Goal: Ask a question

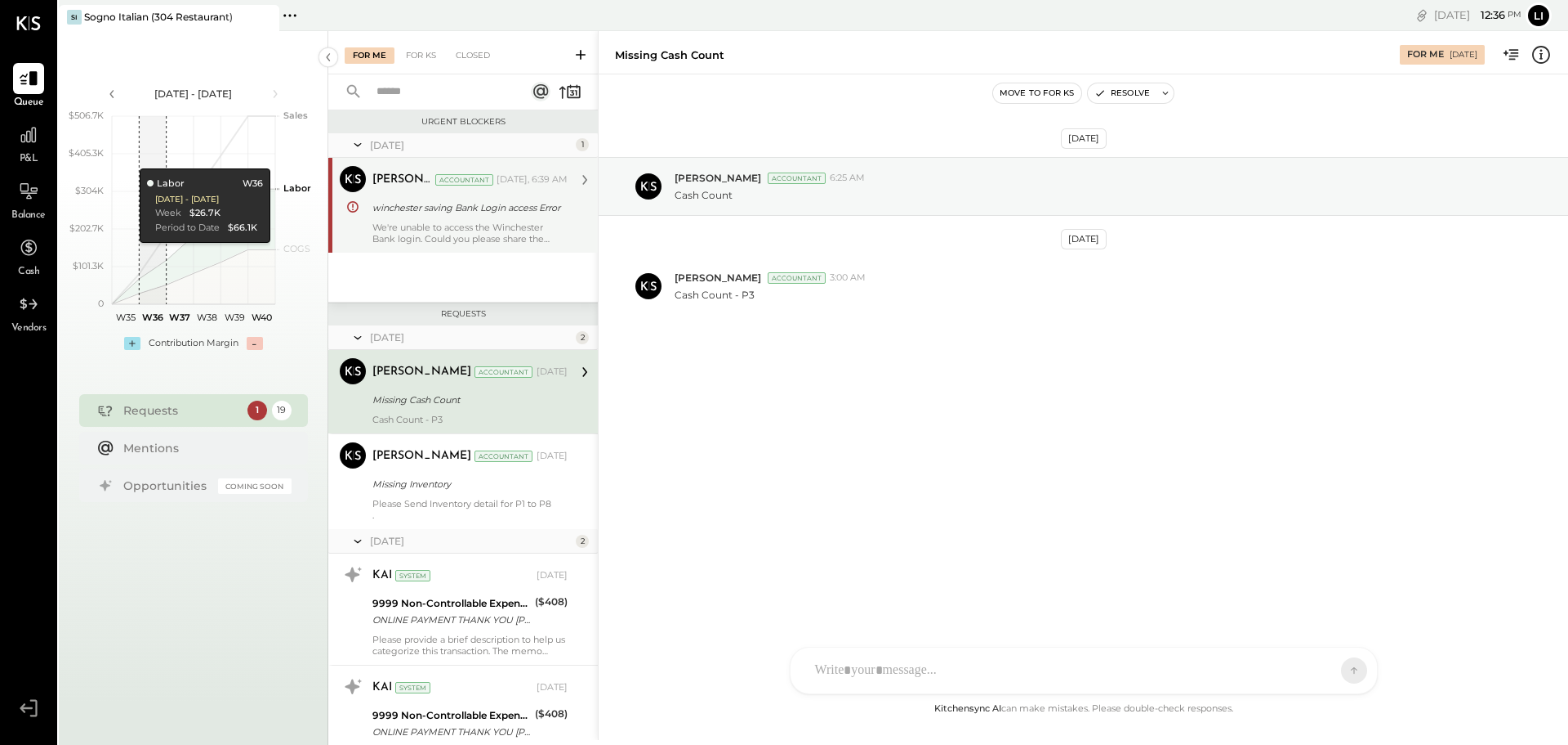
click at [495, 242] on div "We're unable to access the Winchester Bank login. Could you please share the up…" at bounding box center [470, 233] width 195 height 23
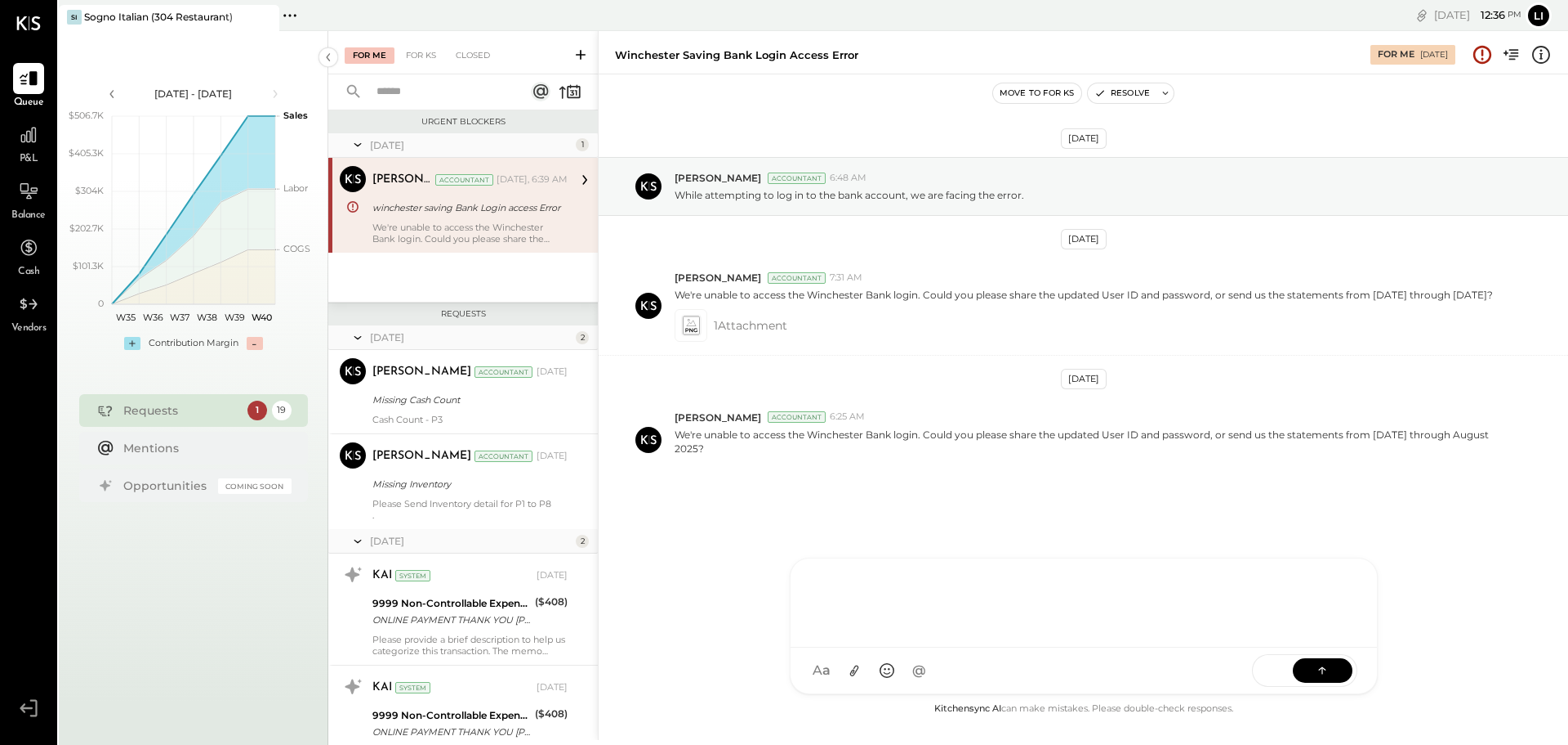
click at [889, 678] on div "Z zuzana J jpm TP [PERSON_NAME] L [PERSON_NAME] M mam [PERSON_NAME] [PERSON_NAM…" at bounding box center [1083, 625] width 588 height 137
click at [1109, 598] on div at bounding box center [1084, 601] width 554 height 65
click at [851, 670] on icon at bounding box center [854, 670] width 17 height 17
click at [843, 540] on div at bounding box center [1084, 542] width 554 height 65
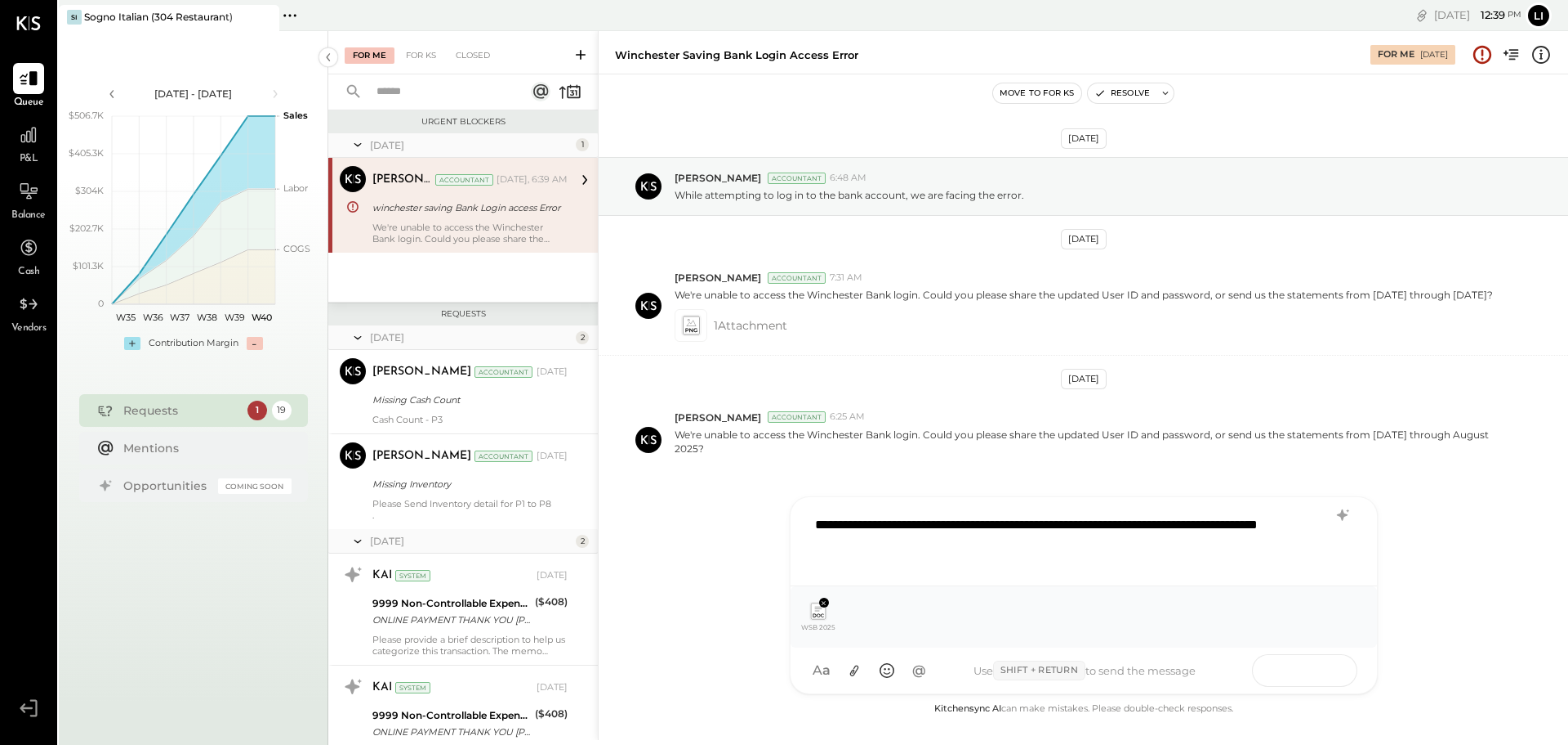
click at [1326, 662] on icon at bounding box center [1322, 669] width 16 height 16
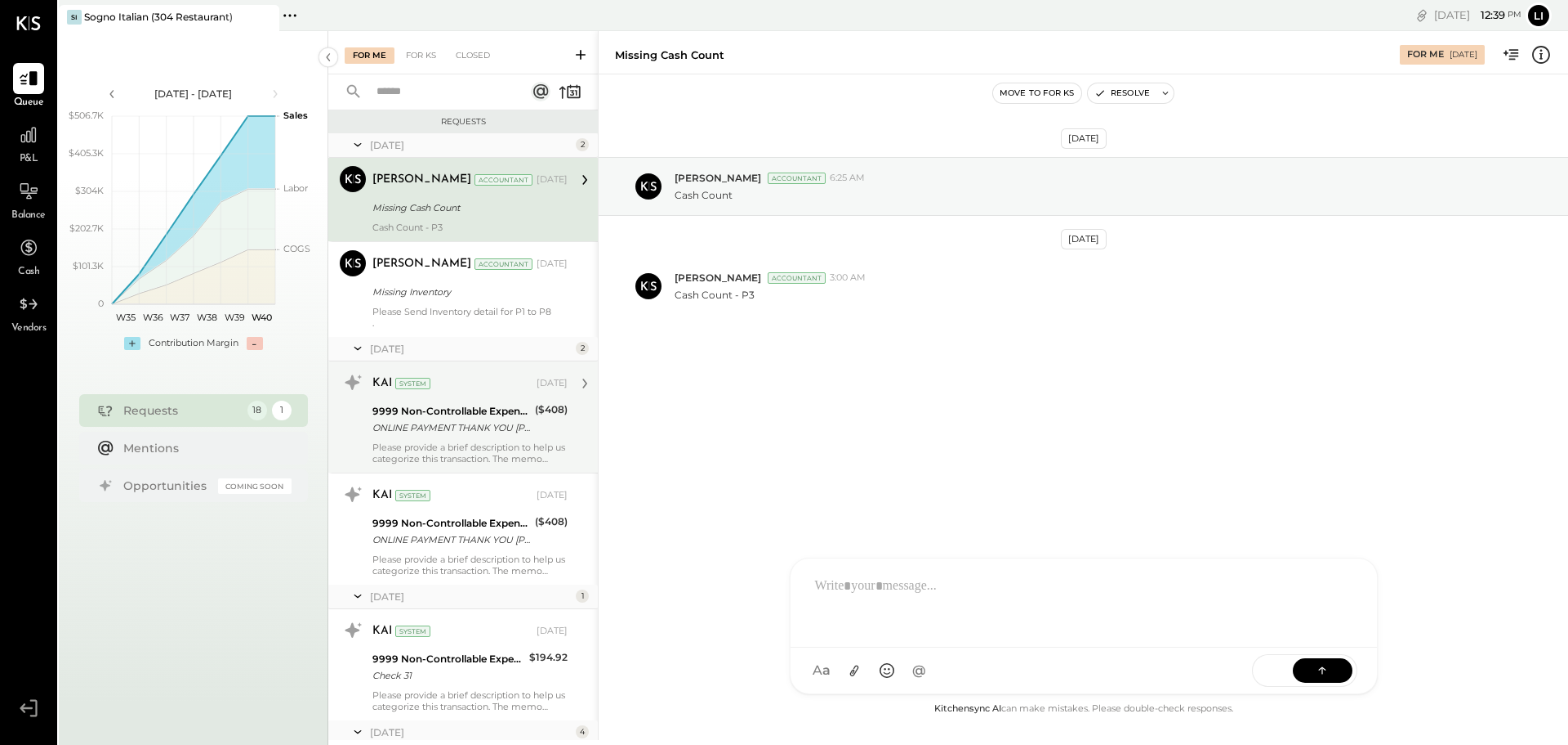
click at [425, 429] on div "ONLINE PAYMENT THANK YOU [PERSON_NAME]-12007-ONLINE PAYMENT - THANK YOU" at bounding box center [452, 427] width 158 height 16
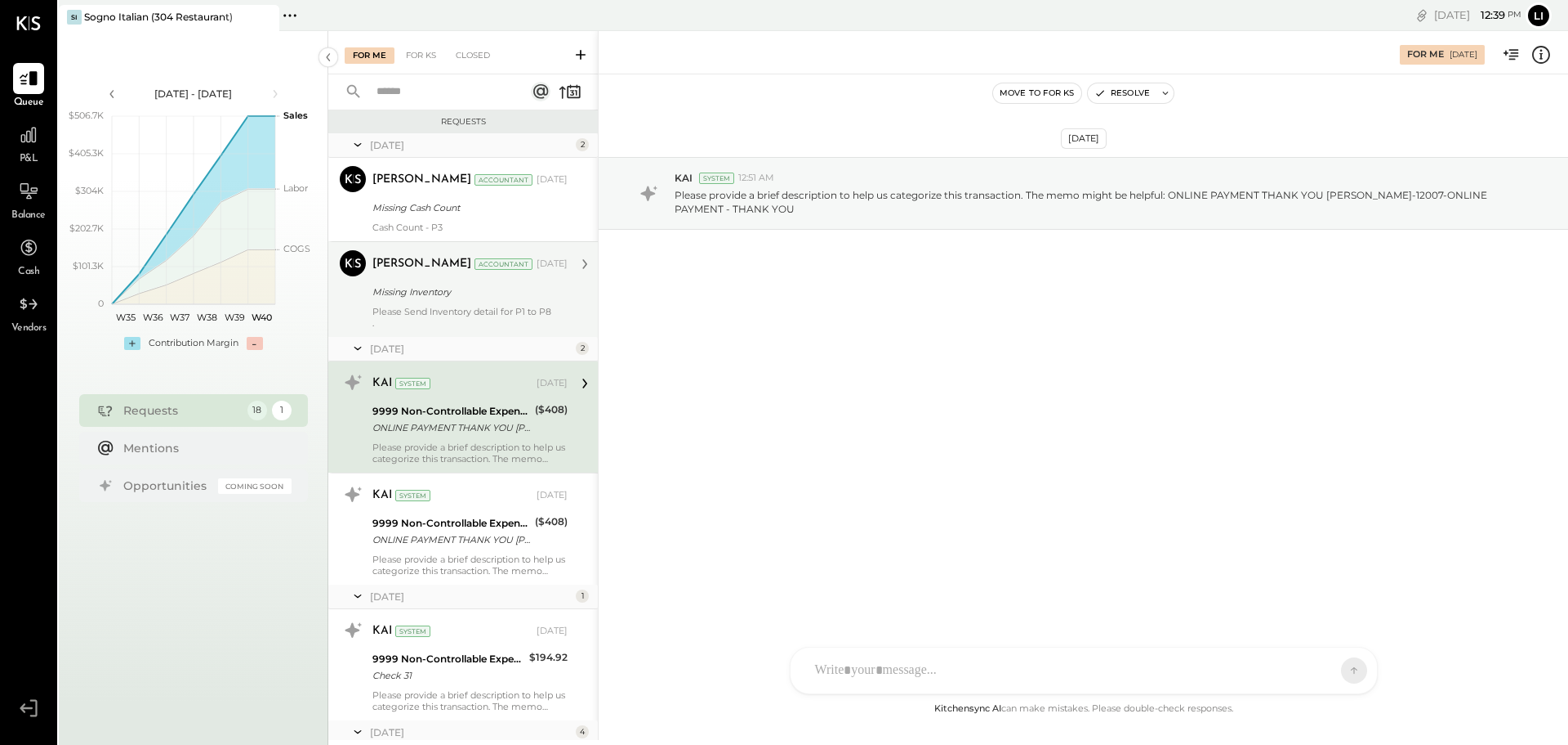
click at [403, 311] on div "Please Send Inventory detail for P1 to P8 ." at bounding box center [470, 317] width 195 height 23
